Goal: Information Seeking & Learning: Find specific fact

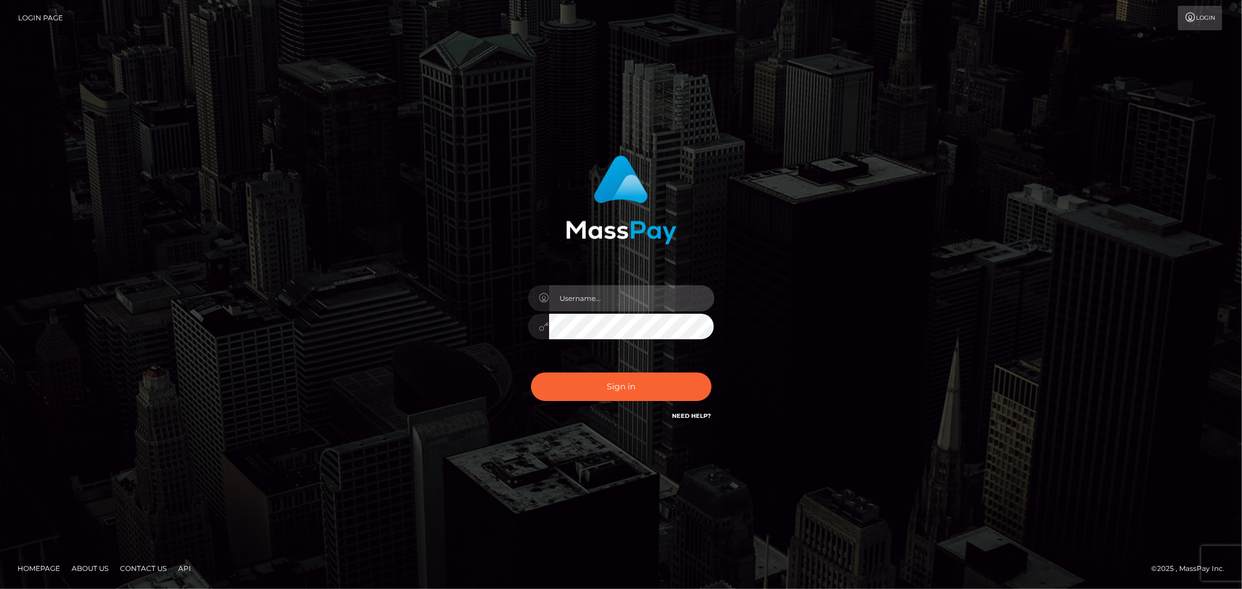
click at [581, 303] on input "text" at bounding box center [631, 298] width 165 height 26
type input "Raymundo.xcite"
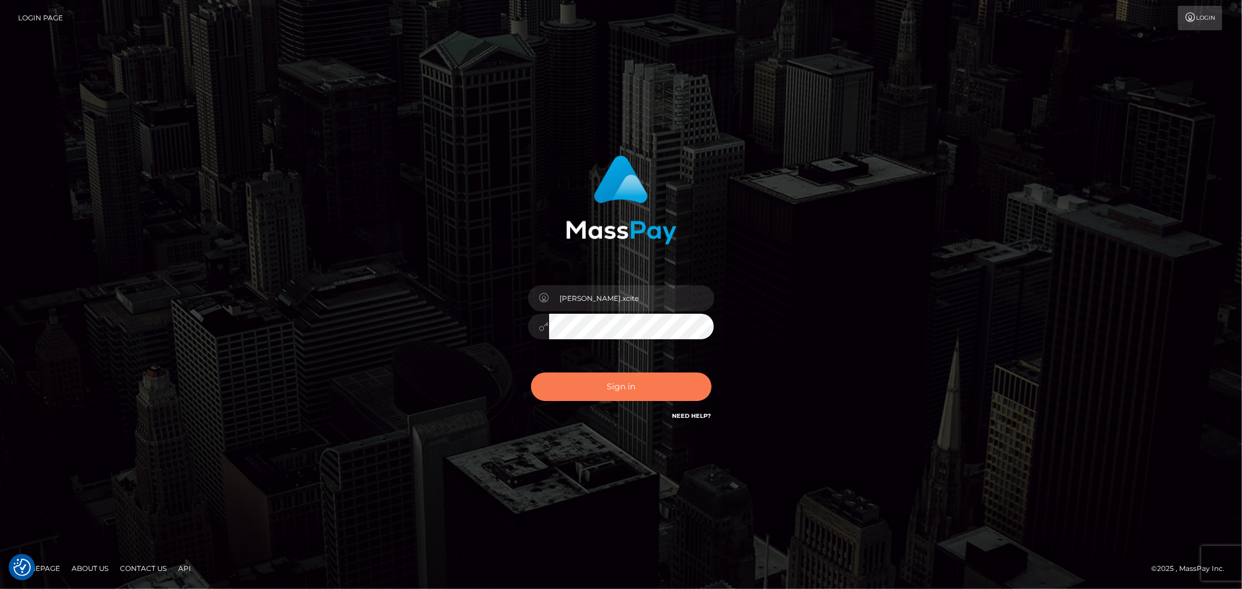
click at [584, 399] on button "Sign in" at bounding box center [621, 387] width 181 height 29
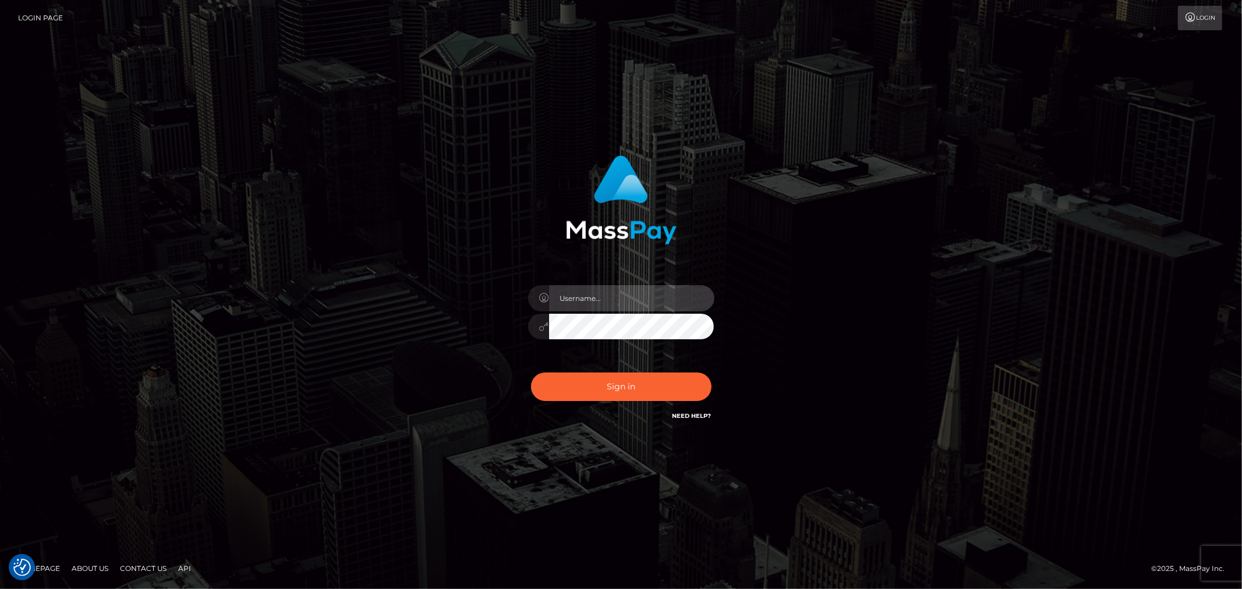
click at [648, 299] on input "text" at bounding box center [631, 298] width 165 height 26
type input "Raymundo.xcite"
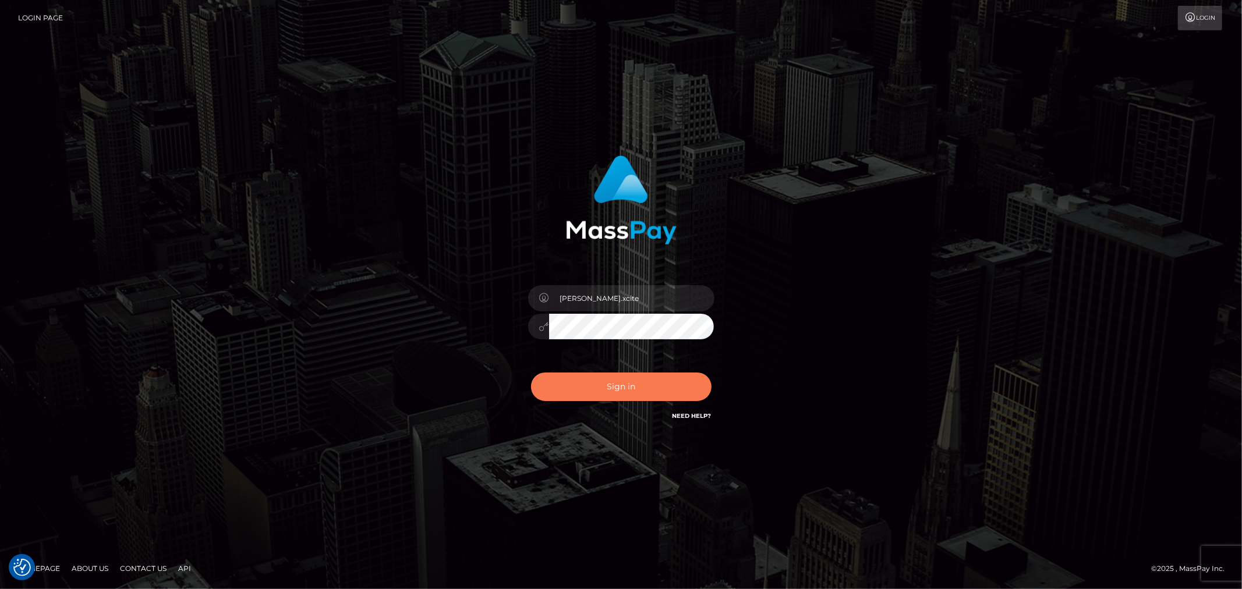
click at [642, 385] on button "Sign in" at bounding box center [621, 387] width 181 height 29
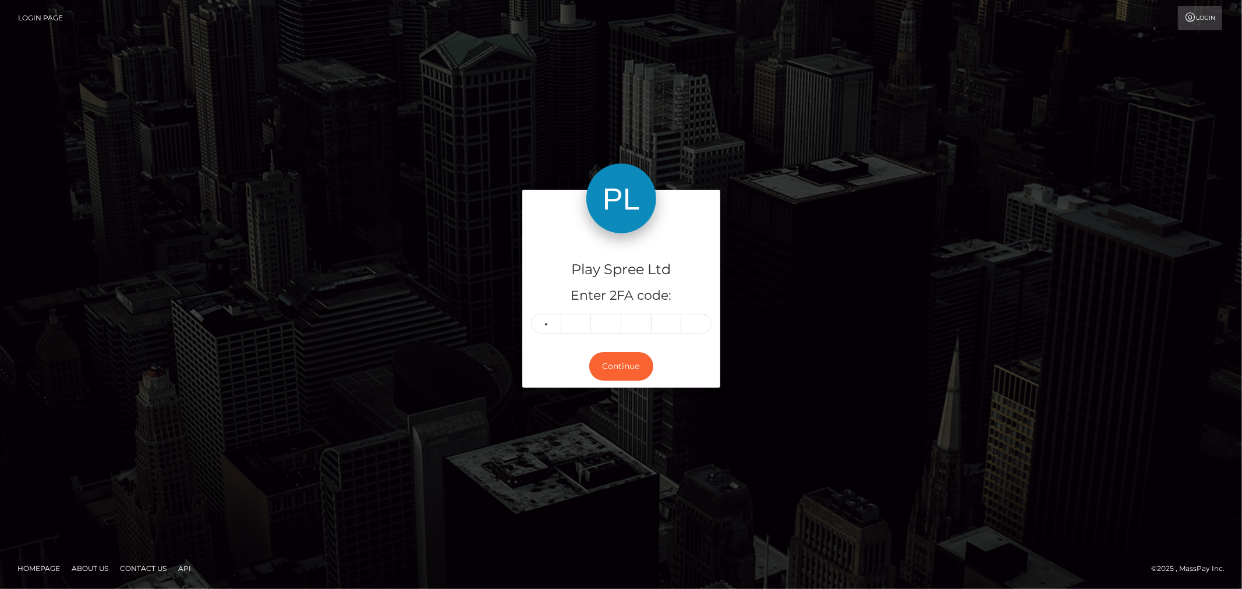
type input "7"
type input "3"
type input "7"
type input "0"
type input "8"
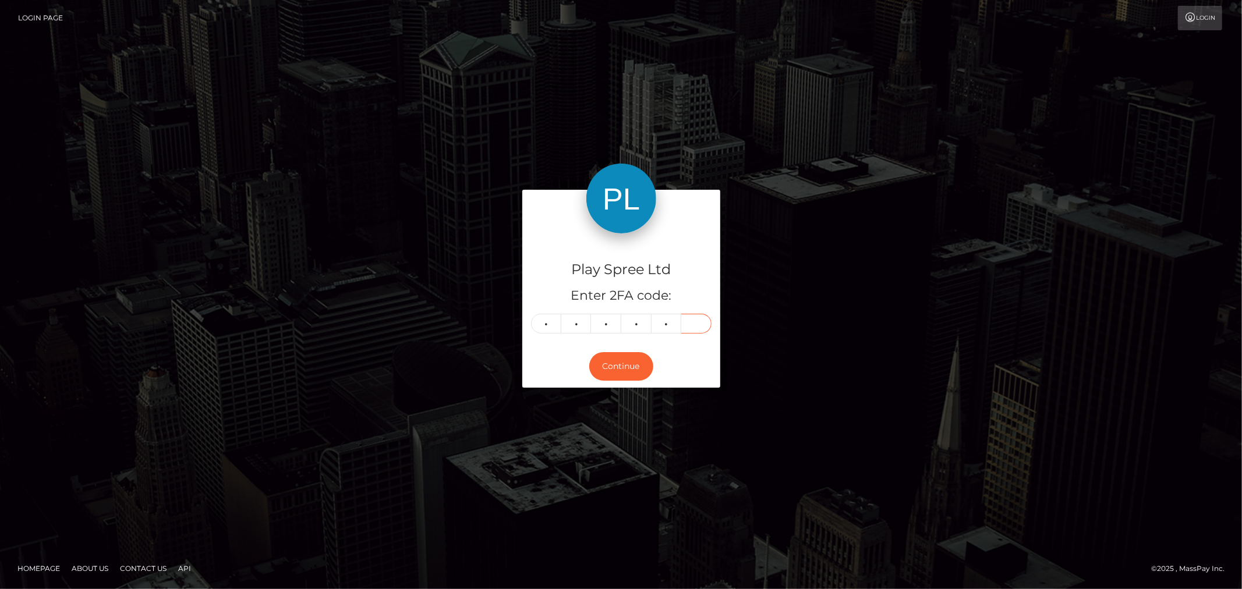
type input "0"
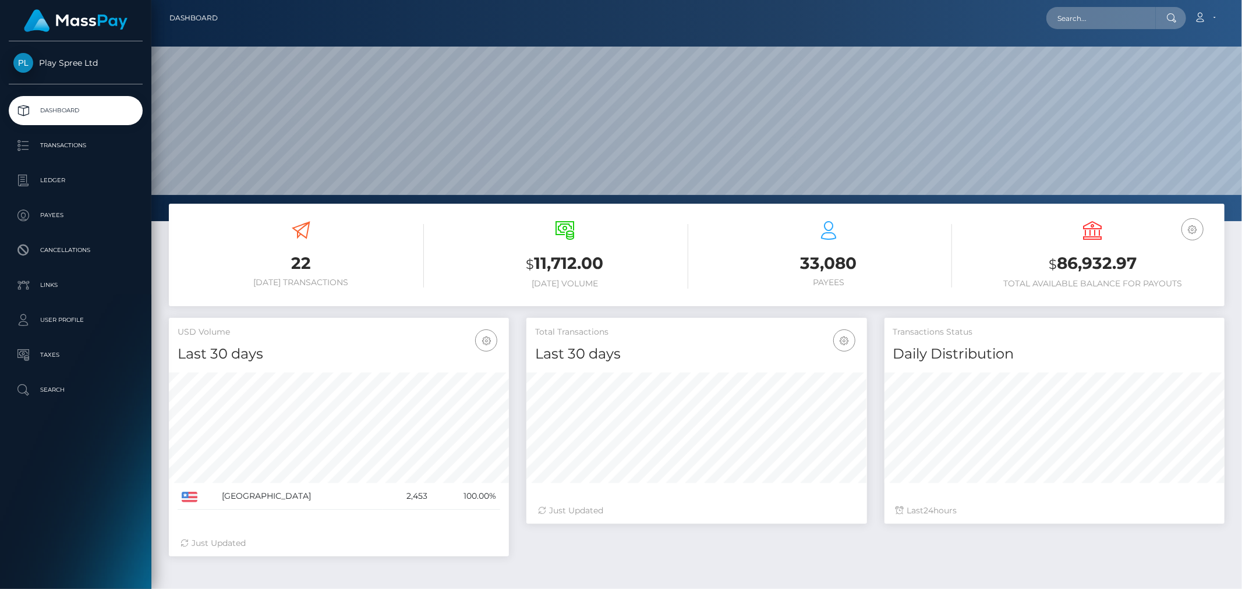
scroll to position [206, 340]
click at [1107, 264] on h3 "$ 86,932.97" at bounding box center [1092, 264] width 246 height 24
click at [80, 143] on p "Transactions" at bounding box center [75, 145] width 125 height 17
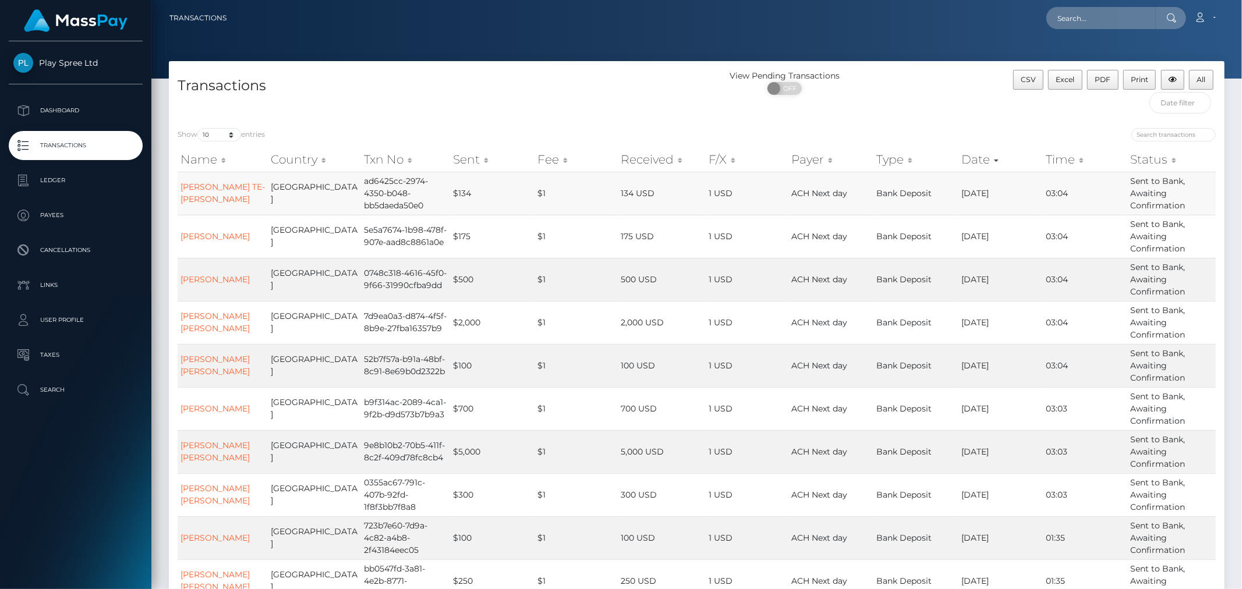
click at [383, 191] on td "ad6425cc-2974-4350-b048-bb5daeda50e0" at bounding box center [405, 193] width 89 height 43
copy td "ad6425cc-2974-4350-b048-bb5daeda50e0"
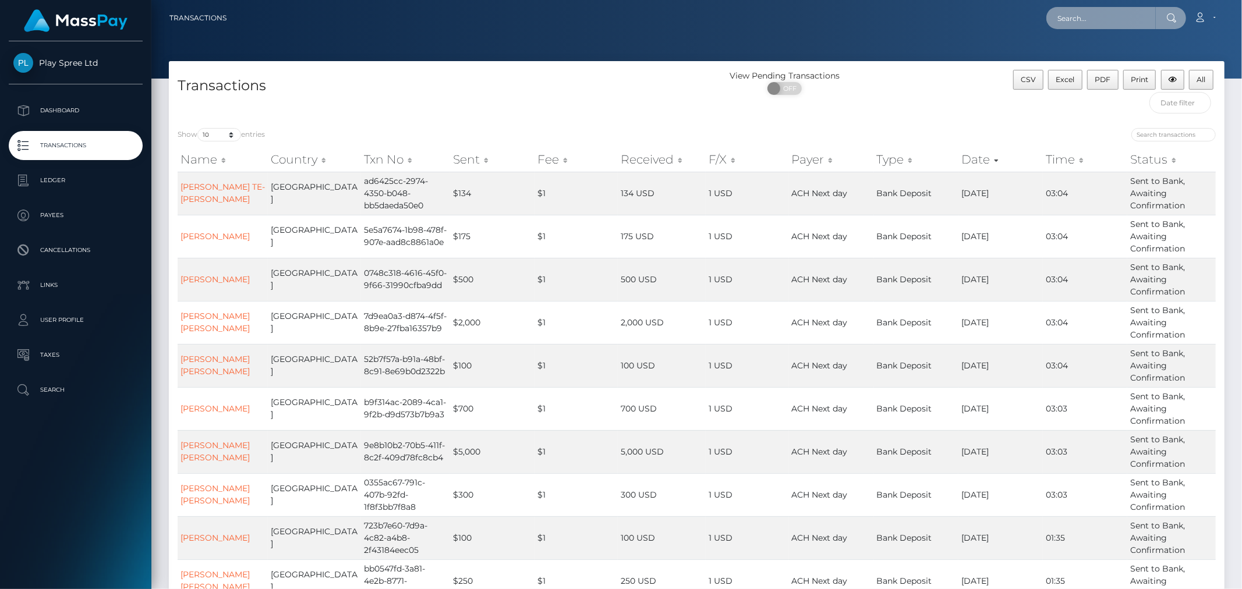
click at [1080, 9] on input "text" at bounding box center [1100, 18] width 109 height 22
paste input "ad6425cc-2974-4350-b048-bb5daeda50e0"
type input "ad6425cc-2974-4350-b048-bb5daeda50e0"
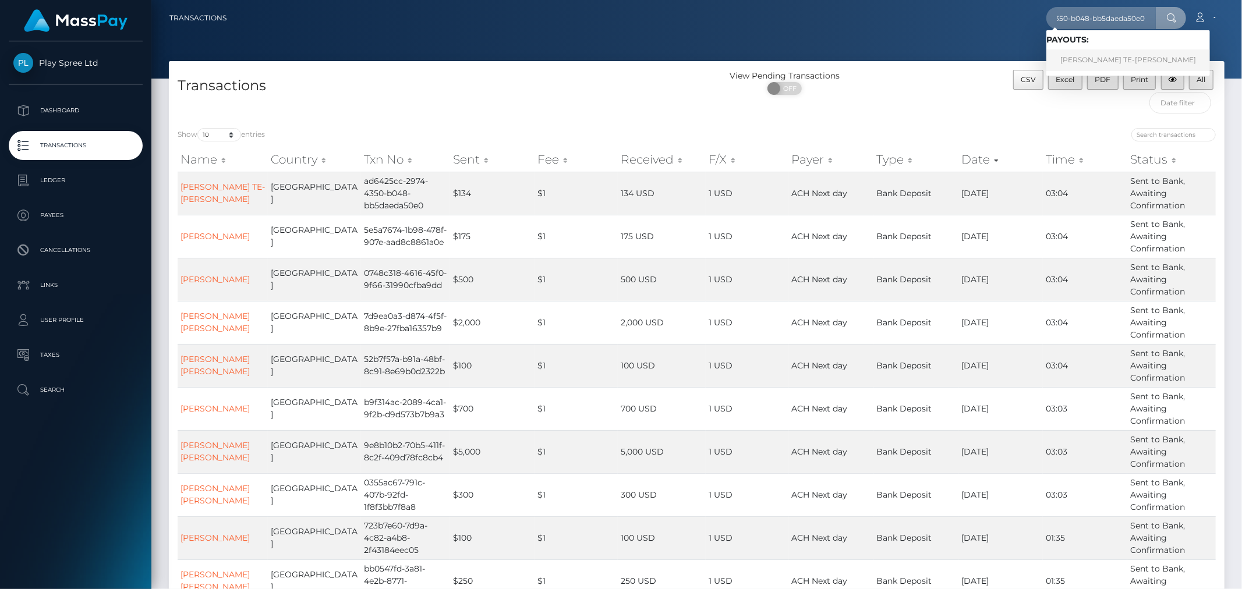
scroll to position [0, 0]
click at [1101, 59] on link "SAMUEL TE-YI YUAN" at bounding box center [1128, 60] width 164 height 22
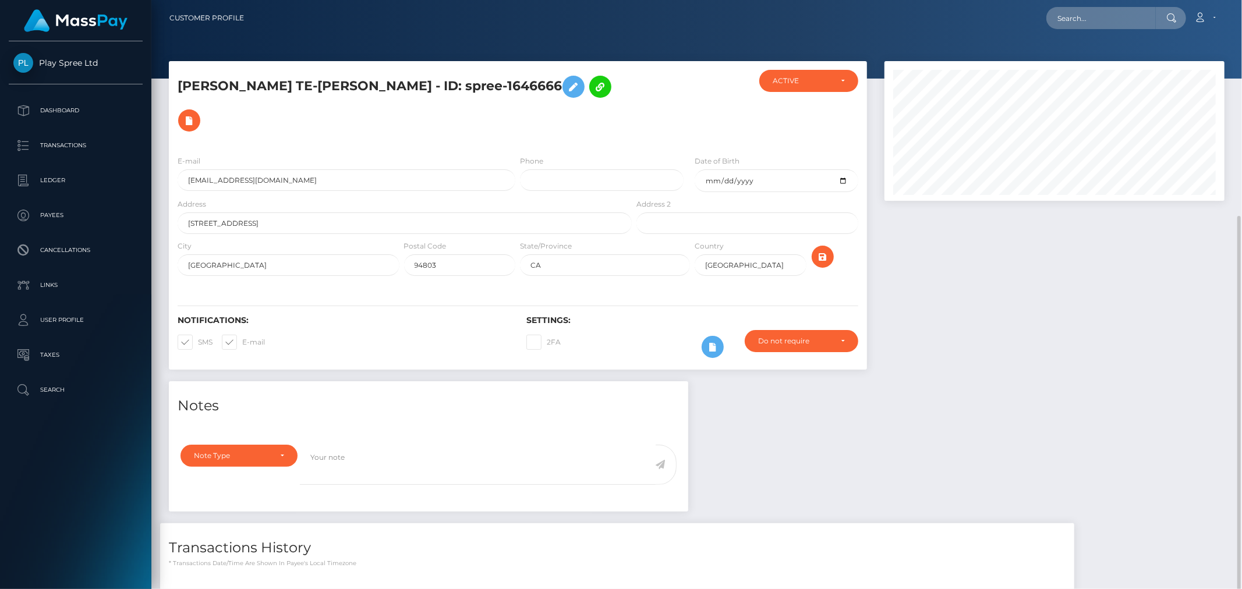
scroll to position [140, 340]
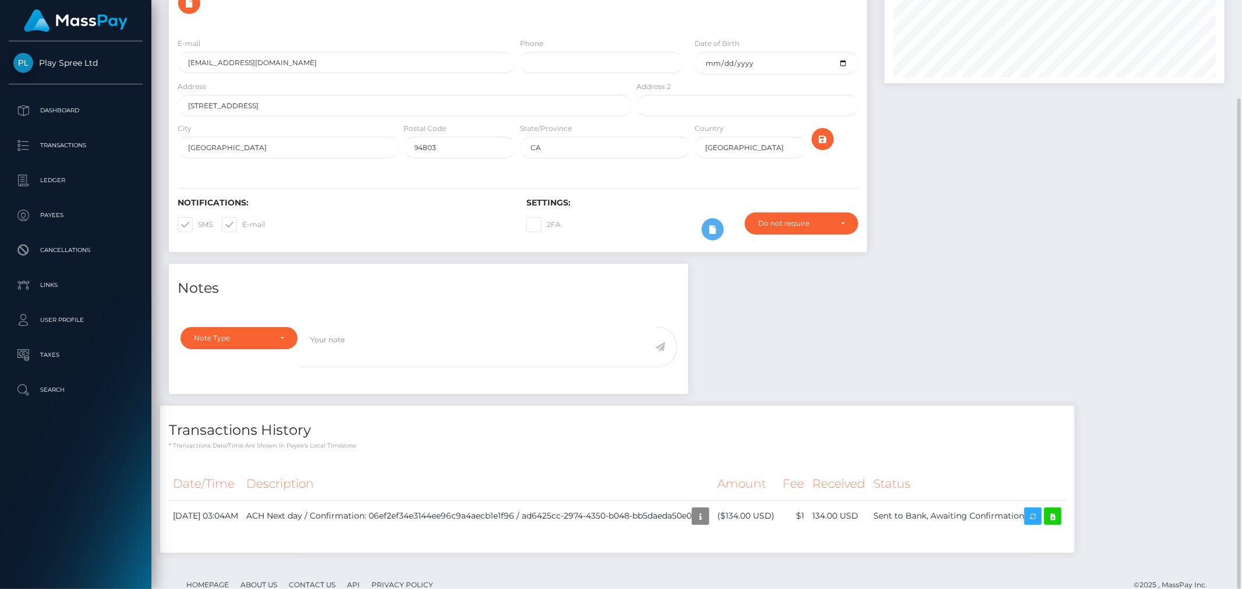
click at [977, 299] on div "Notes Note Type Compliance Clear Compliance General Note Type" at bounding box center [696, 414] width 1073 height 301
click at [1074, 286] on div "Notes Note Type Compliance Clear Compliance General Note Type" at bounding box center [696, 414] width 1073 height 301
click at [1055, 198] on div at bounding box center [1055, 104] width 358 height 320
click at [1067, 264] on div "Notes Note Type Compliance Clear Compliance General Note Type" at bounding box center [696, 414] width 1073 height 301
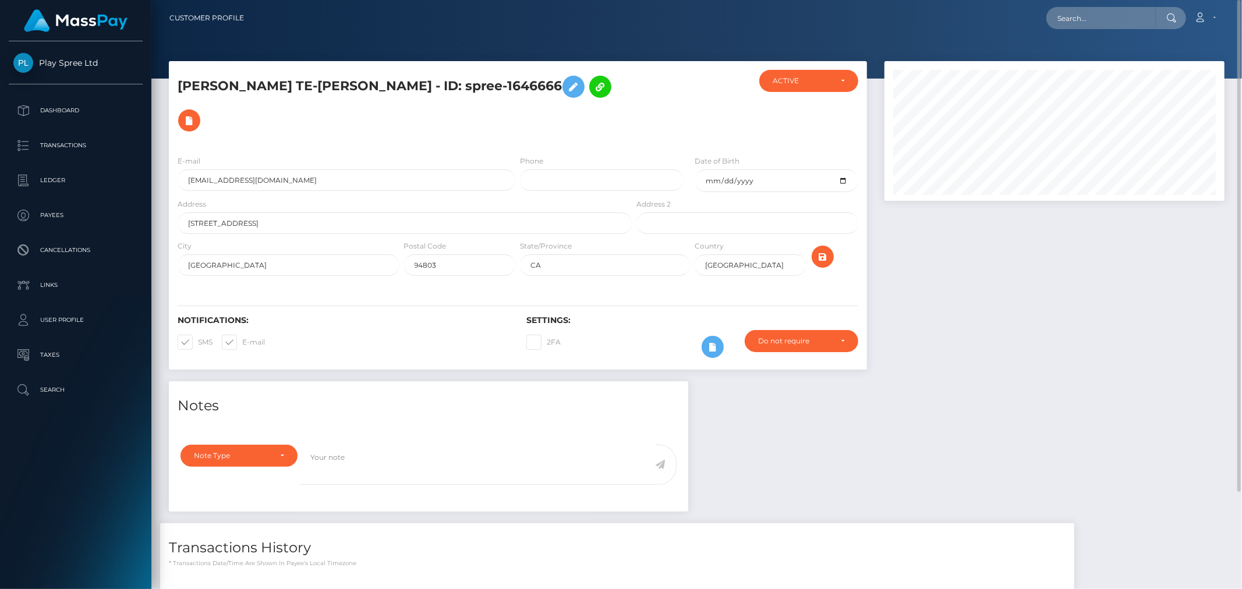
scroll to position [118, 0]
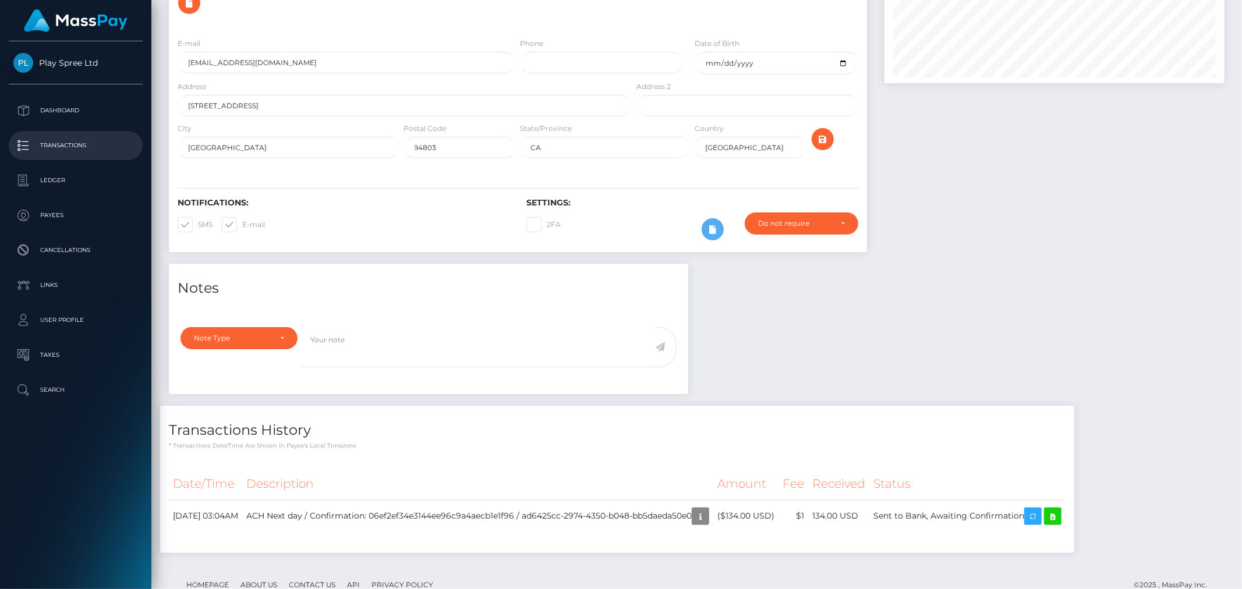
click at [80, 150] on p "Transactions" at bounding box center [75, 145] width 125 height 17
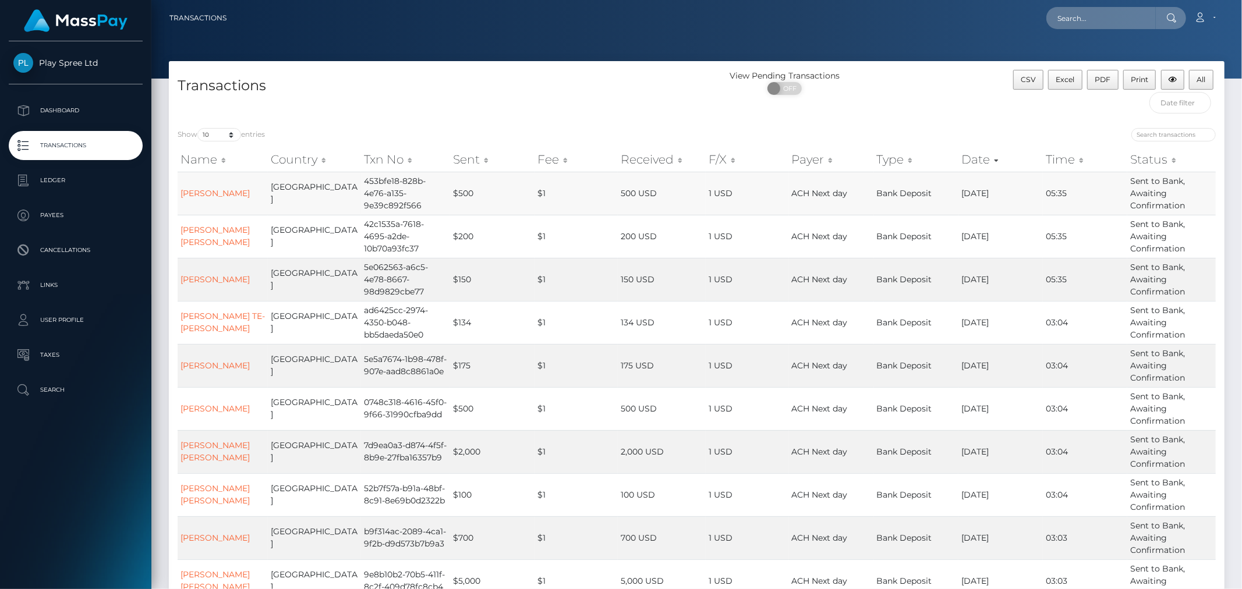
click at [381, 198] on td "453bfe18-828b-4e76-a135-9e39c892f566" at bounding box center [405, 193] width 89 height 43
copy td "453bfe18-828b-4e76-a135-9e39c892f566"
click at [619, 98] on div "Transactions" at bounding box center [433, 94] width 528 height 49
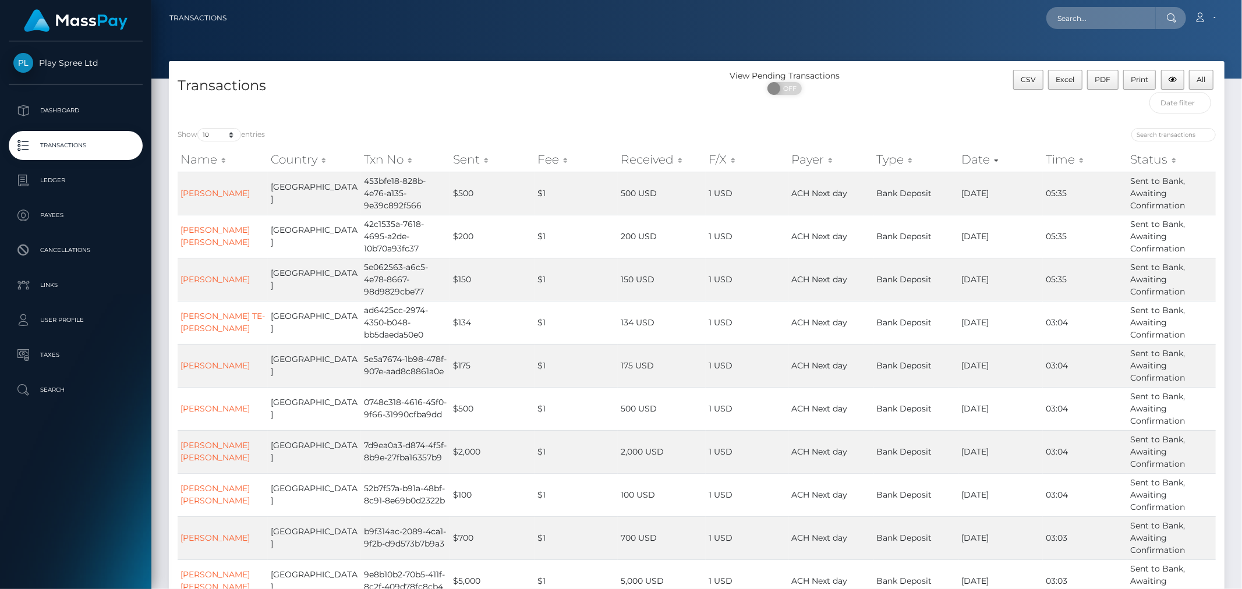
drag, startPoint x: 613, startPoint y: 52, endPoint x: 511, endPoint y: 29, distance: 104.0
click at [612, 52] on div at bounding box center [696, 39] width 1091 height 79
